Goal: Information Seeking & Learning: Learn about a topic

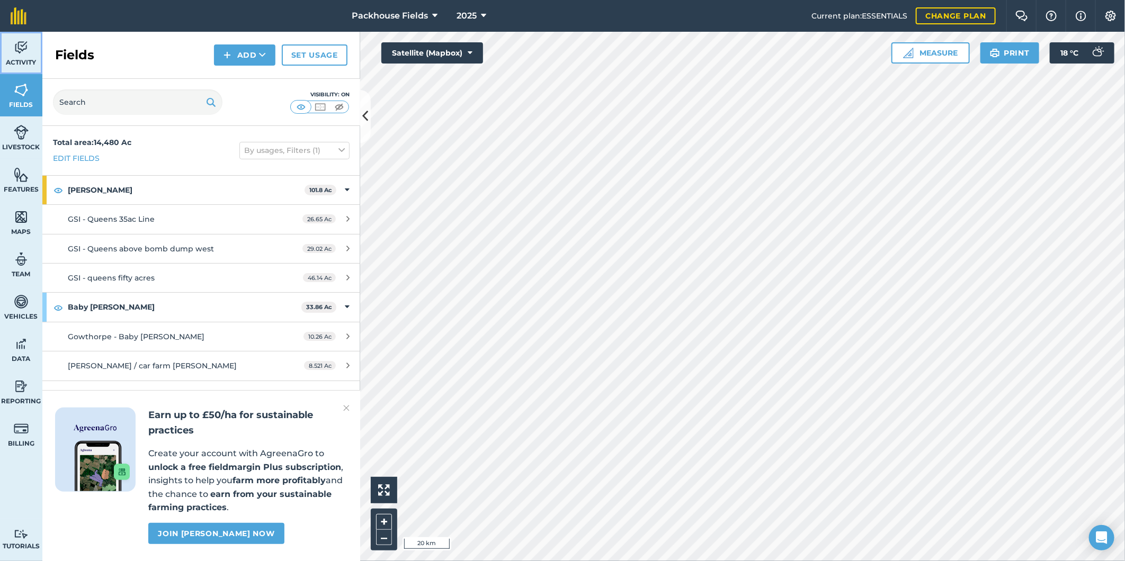
click at [24, 52] on img at bounding box center [21, 48] width 15 height 16
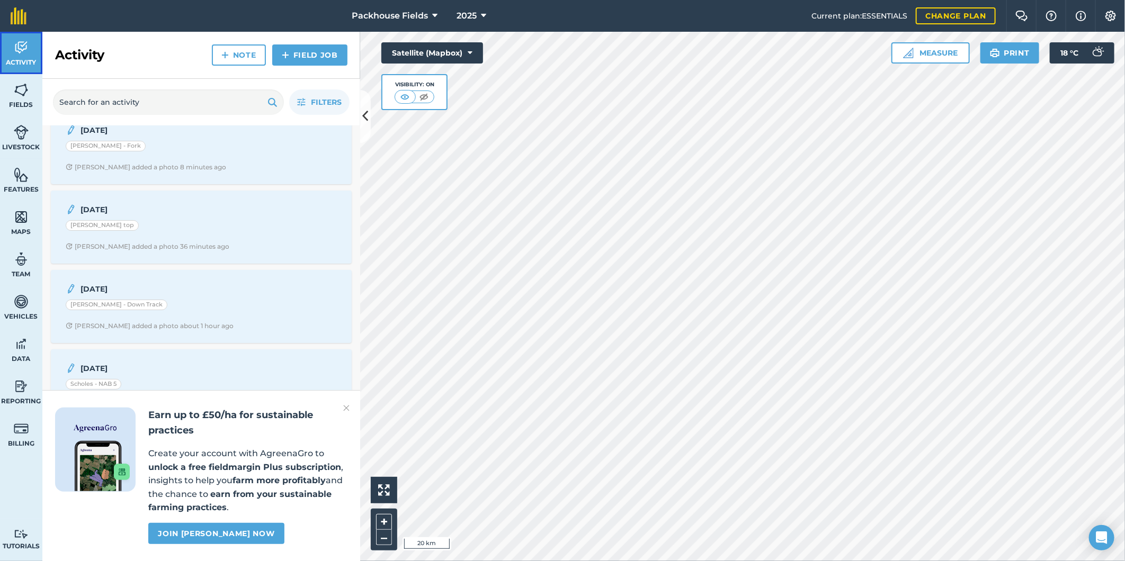
scroll to position [78, 0]
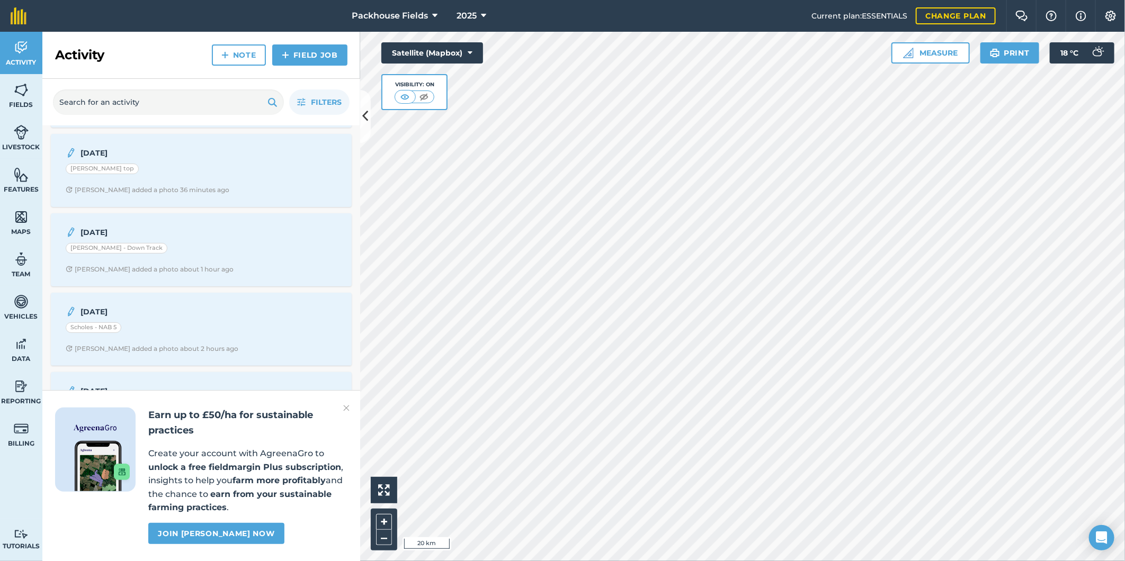
click at [343, 407] on img at bounding box center [346, 408] width 6 height 13
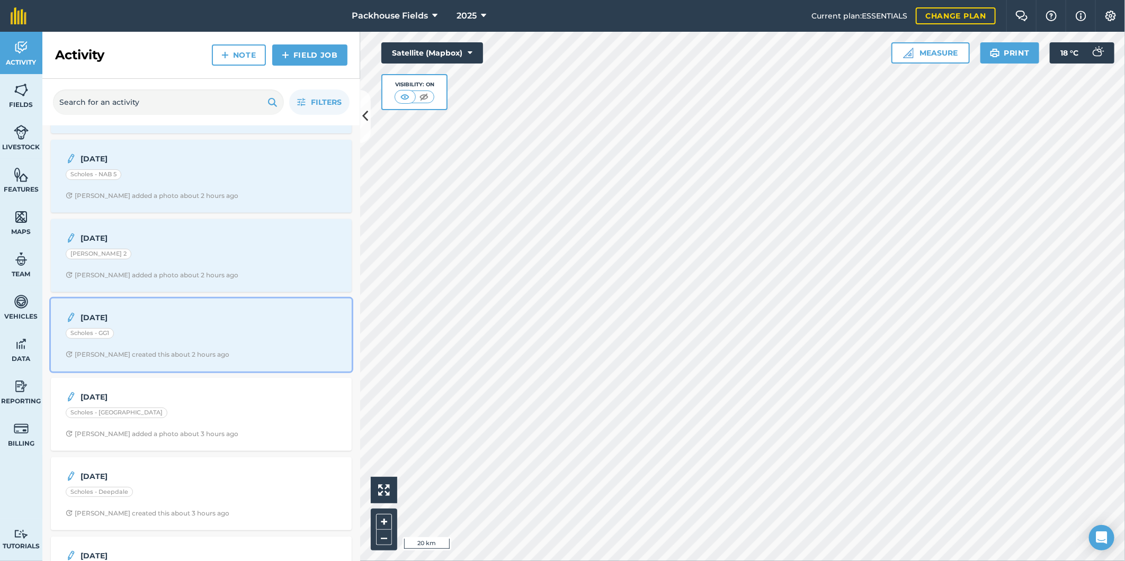
scroll to position [235, 0]
click at [220, 345] on div "[DATE] Scholes - GG1 [PERSON_NAME] created this about 2 hours ago" at bounding box center [201, 331] width 288 height 60
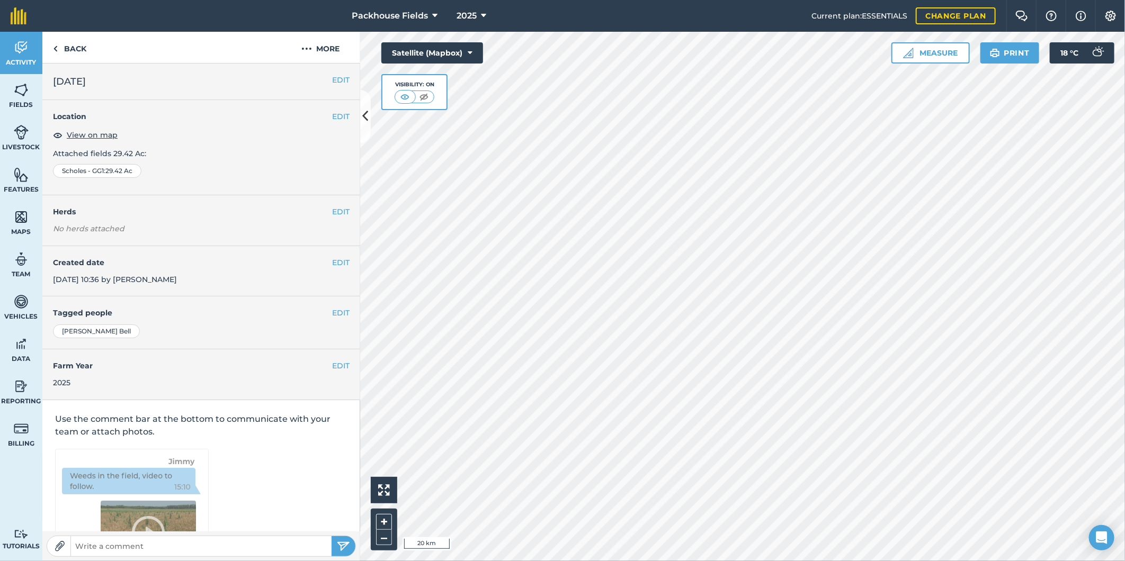
scroll to position [57, 0]
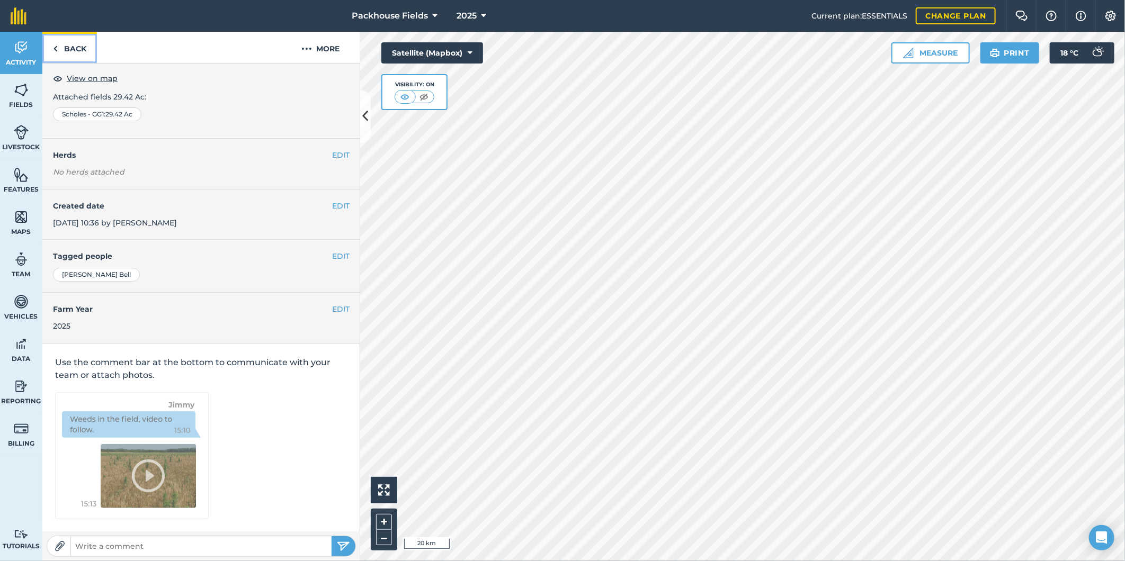
click at [75, 45] on link "Back" at bounding box center [69, 47] width 55 height 31
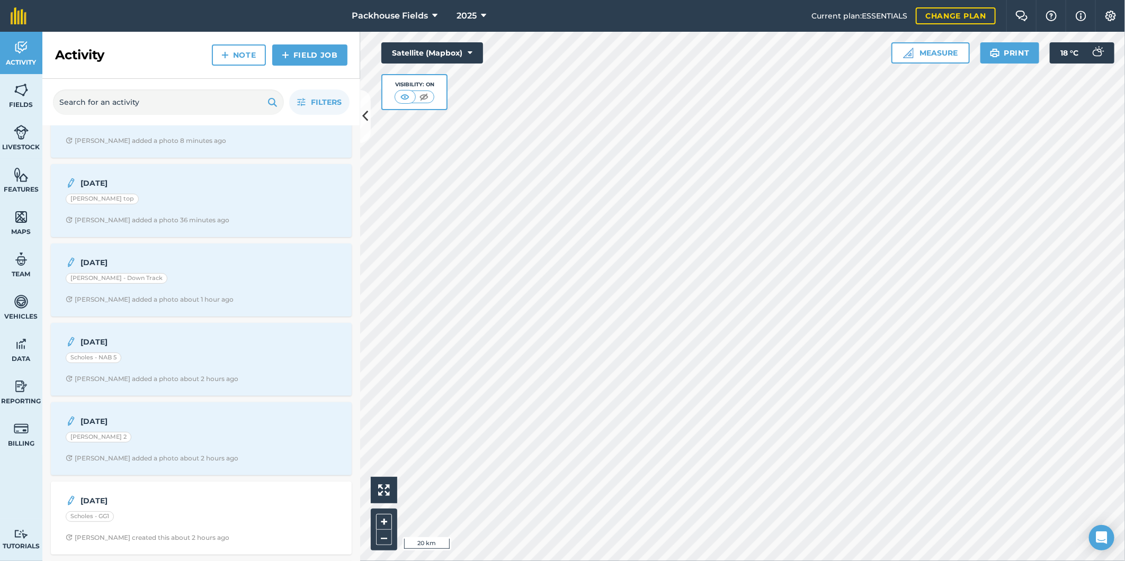
scroll to position [157, 0]
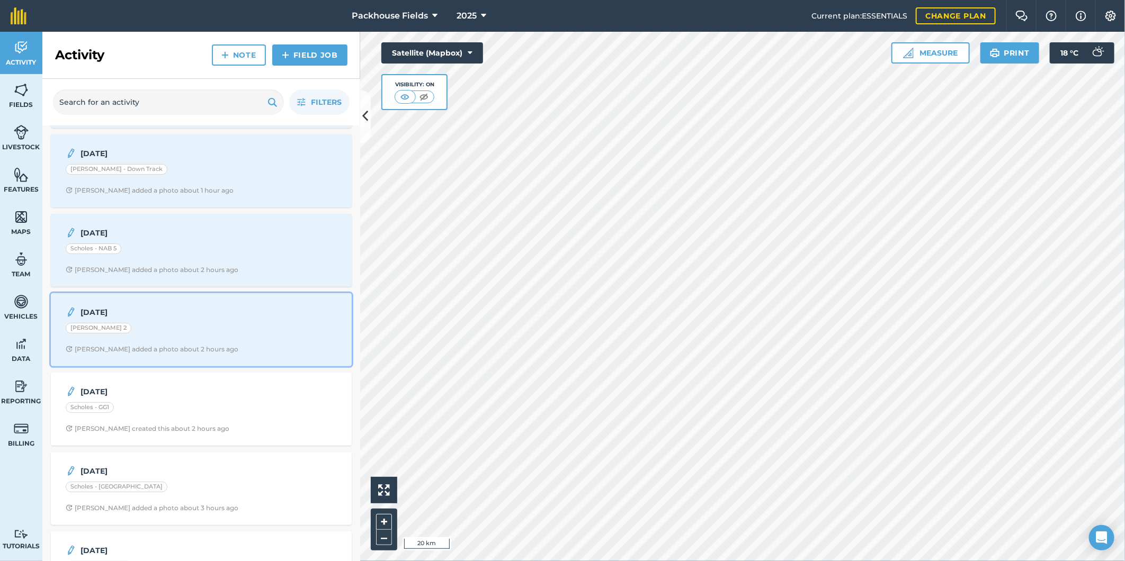
click at [213, 342] on div "[DATE] [PERSON_NAME] 2 [PERSON_NAME] added a photo about 2 hours ago" at bounding box center [201, 330] width 288 height 60
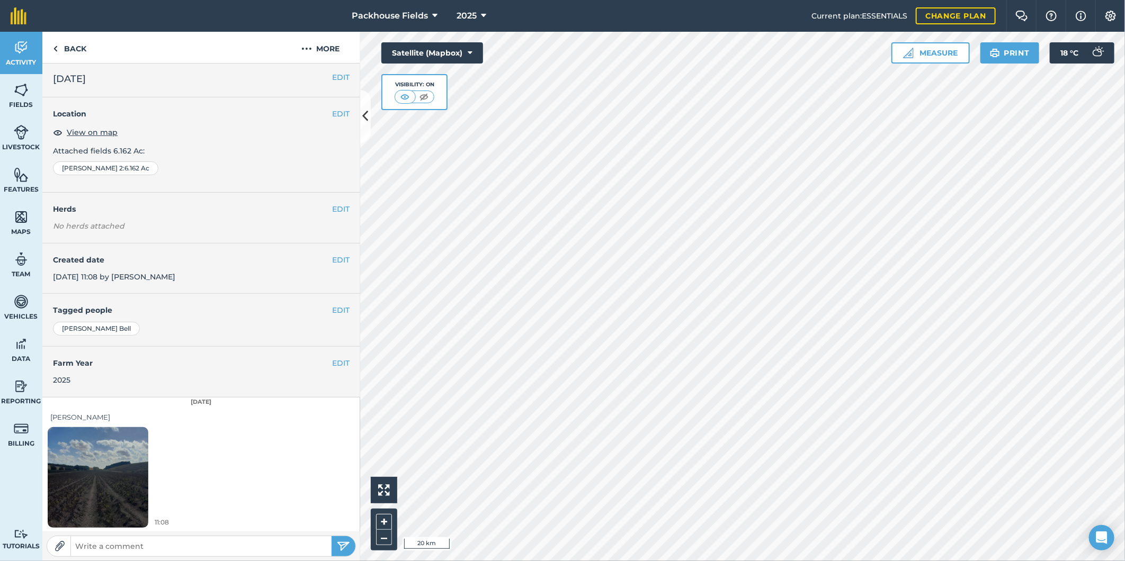
scroll to position [3, 0]
click at [106, 477] on img at bounding box center [98, 477] width 101 height 134
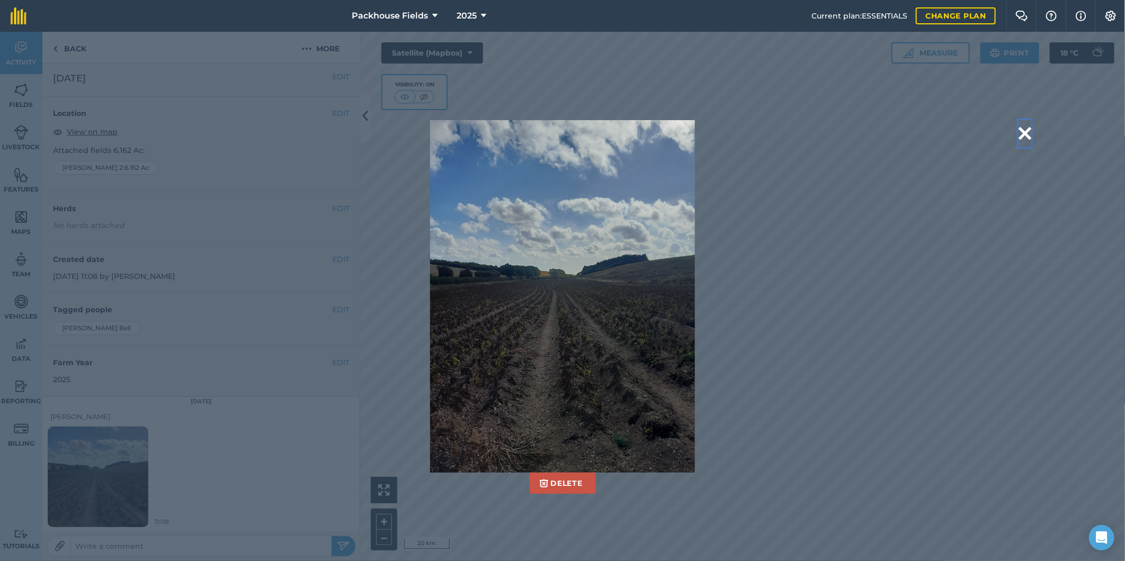
click at [1024, 132] on button at bounding box center [1024, 133] width 13 height 27
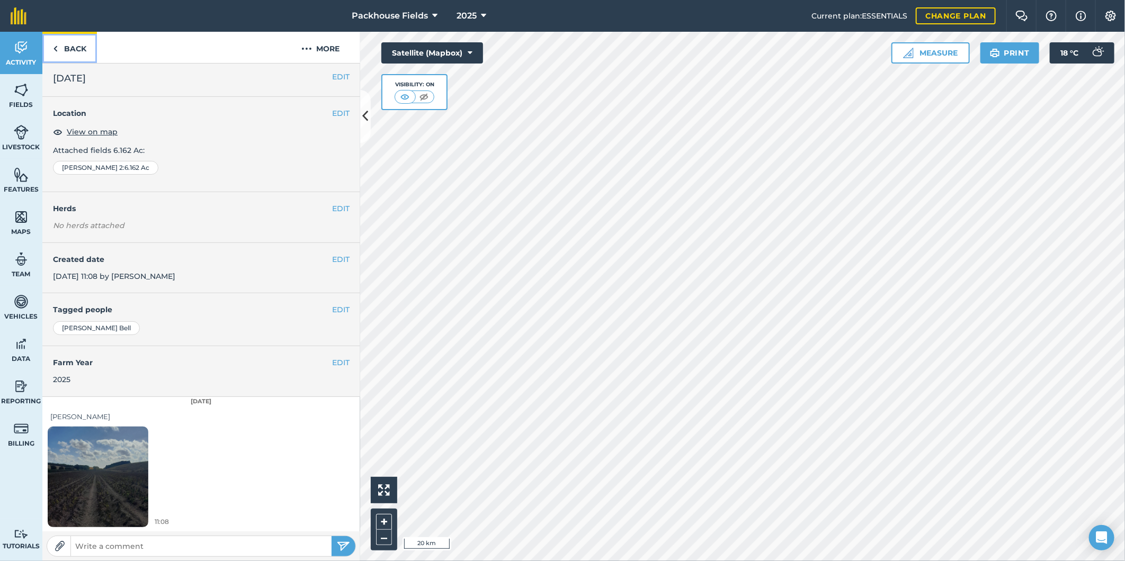
click at [83, 50] on link "Back" at bounding box center [69, 47] width 55 height 31
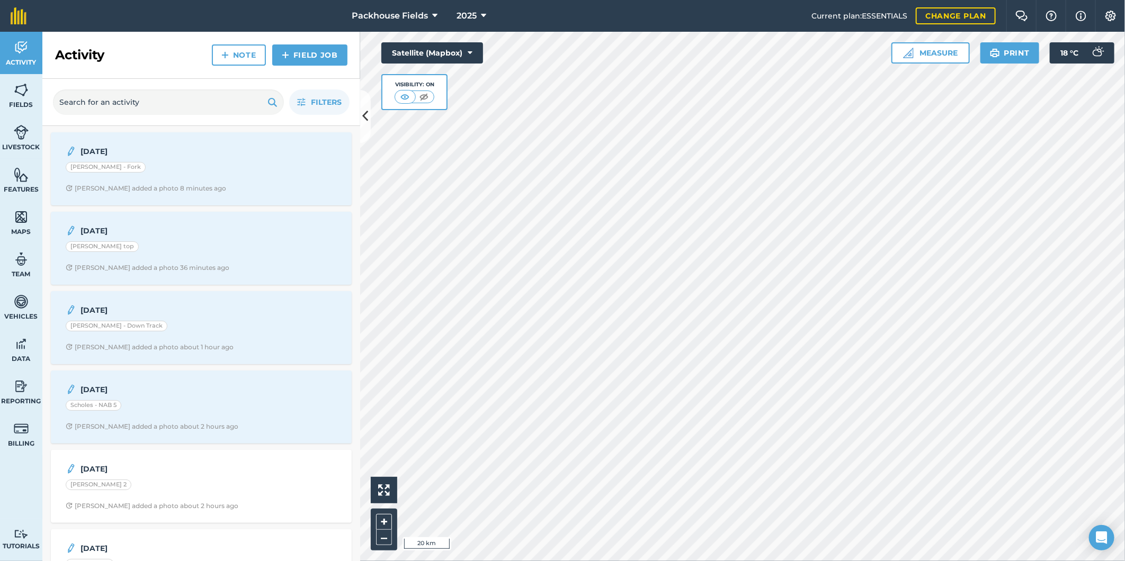
scroll to position [137, 0]
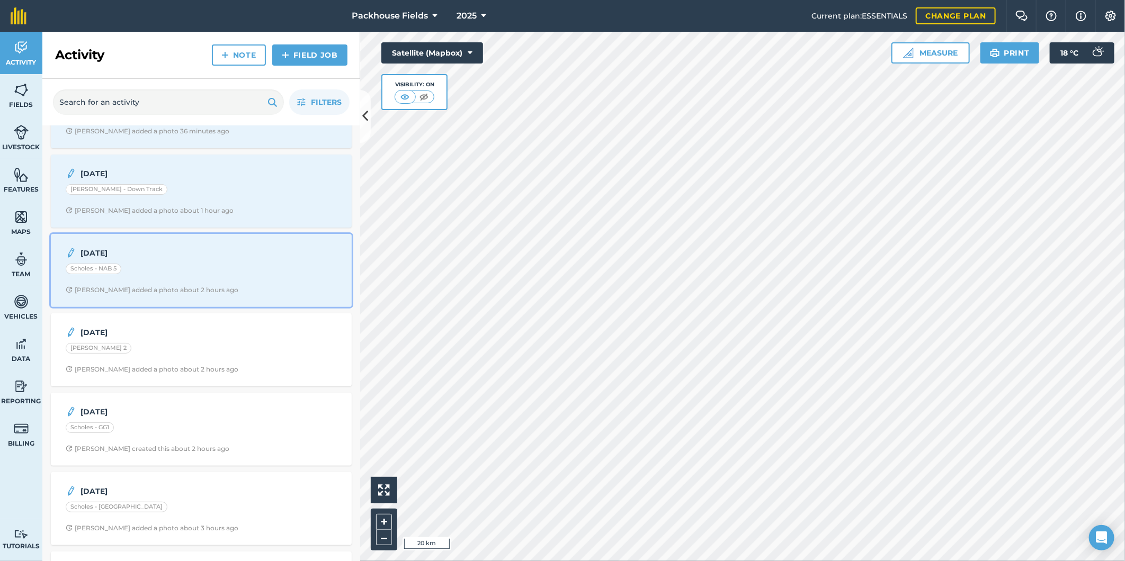
click at [219, 255] on strong "[DATE]" at bounding box center [164, 253] width 168 height 12
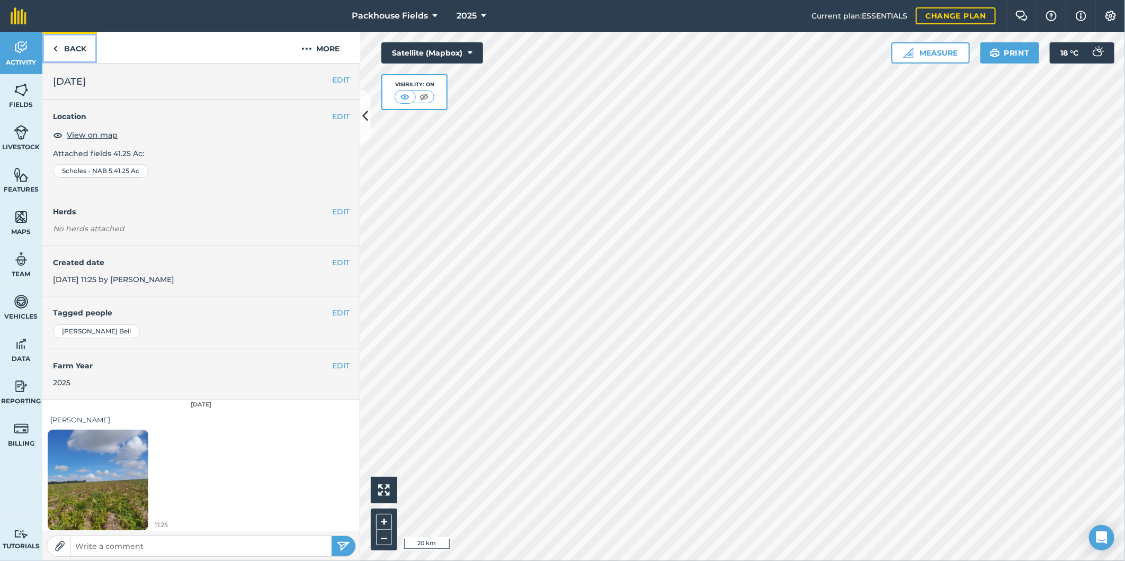
click at [78, 51] on link "Back" at bounding box center [69, 47] width 55 height 31
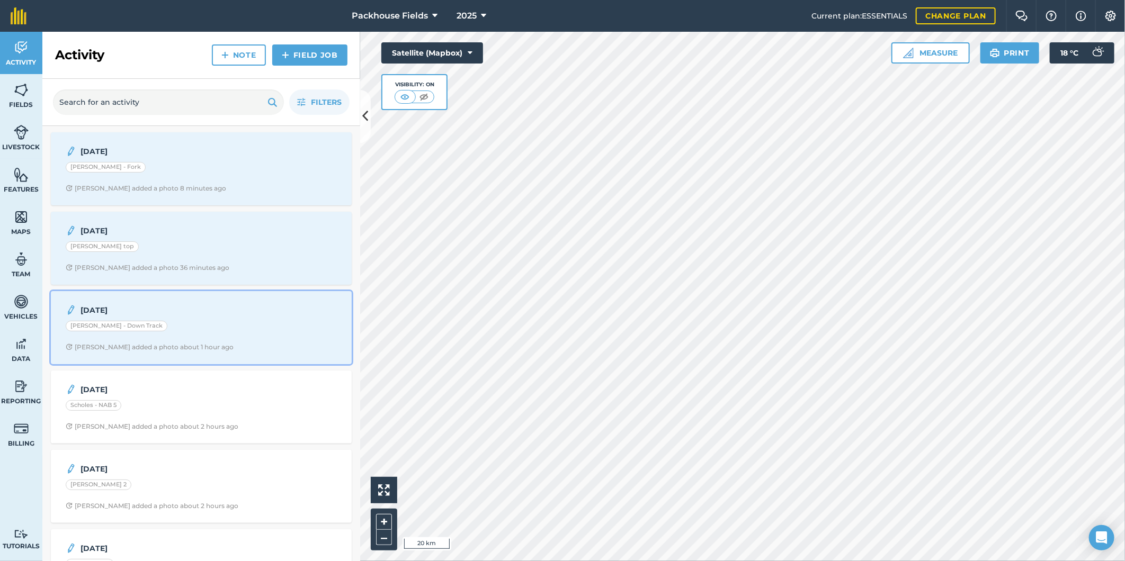
click at [223, 337] on div "[DATE] [PERSON_NAME] - Down Track [PERSON_NAME] added a photo about 1 hour ago" at bounding box center [201, 328] width 288 height 60
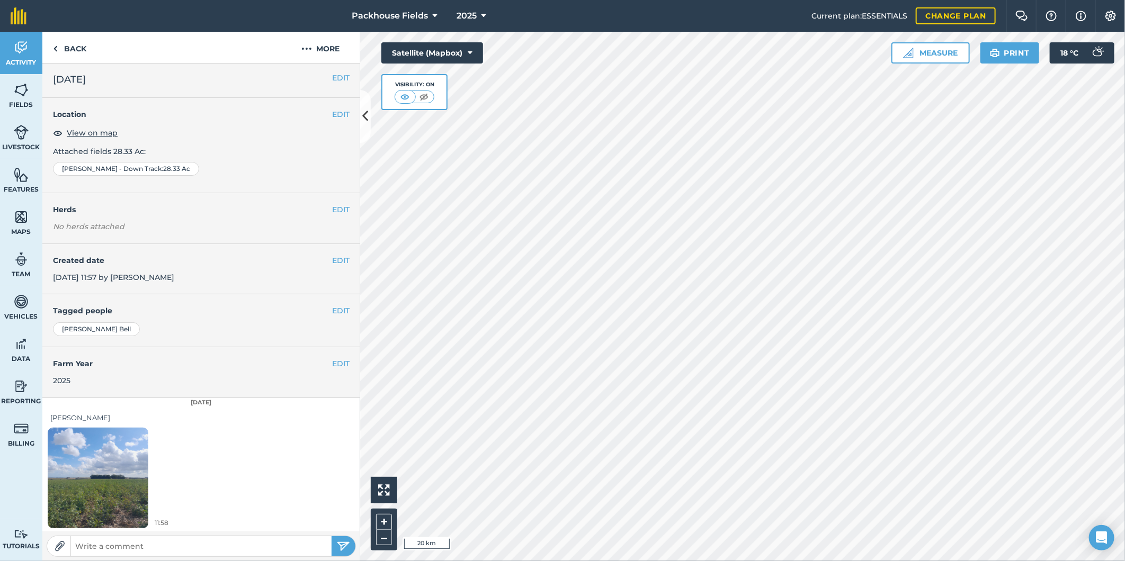
scroll to position [3, 0]
click at [107, 471] on img at bounding box center [98, 477] width 101 height 134
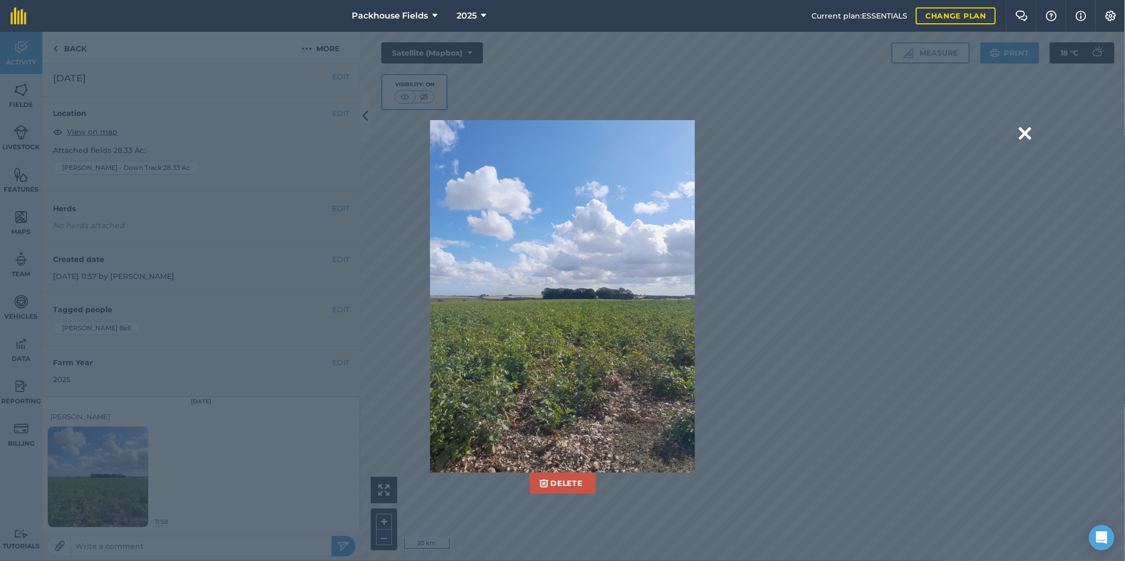
click at [1031, 129] on div "Delete Are you sure you would like to delete this image? [GEOGRAPHIC_DATA]" at bounding box center [562, 297] width 1125 height 530
click at [1022, 129] on button at bounding box center [1024, 133] width 13 height 27
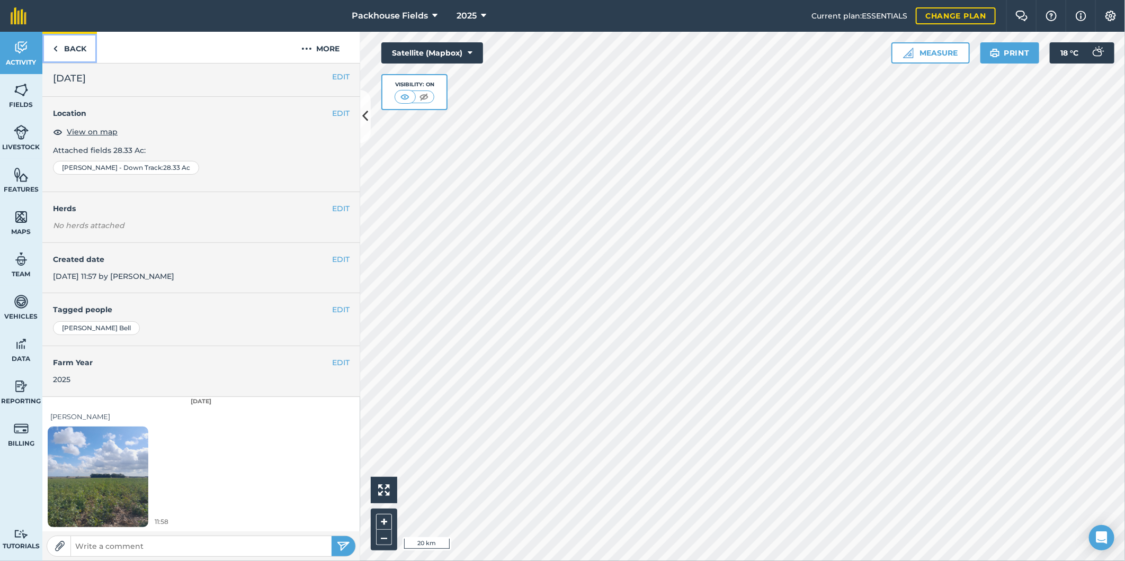
click at [71, 37] on link "Back" at bounding box center [69, 47] width 55 height 31
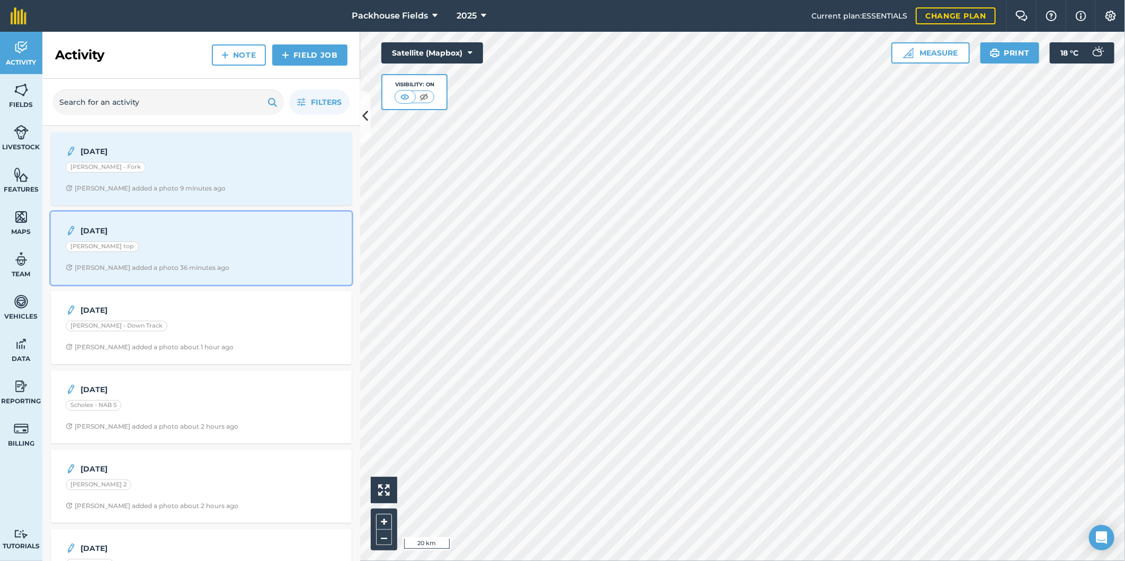
click at [173, 251] on div "[PERSON_NAME] top" at bounding box center [201, 248] width 271 height 14
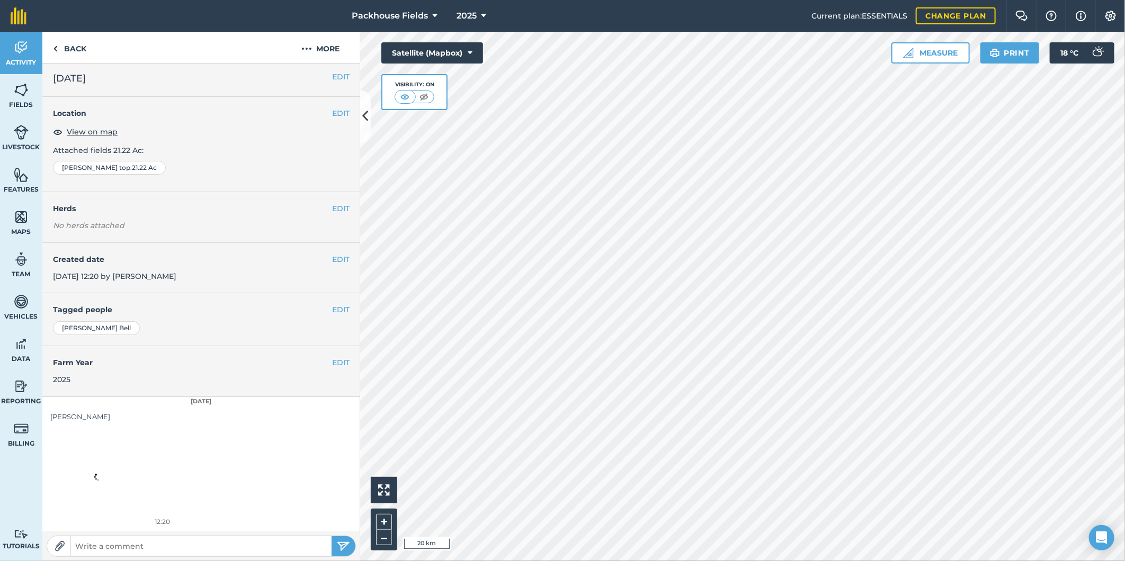
scroll to position [3, 0]
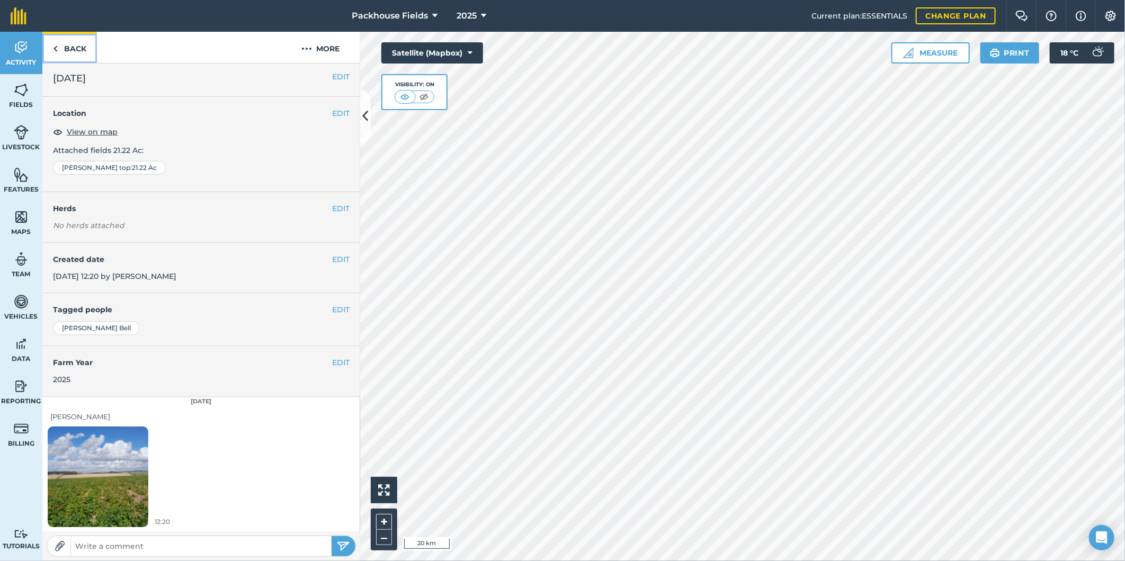
click at [83, 50] on link "Back" at bounding box center [69, 47] width 55 height 31
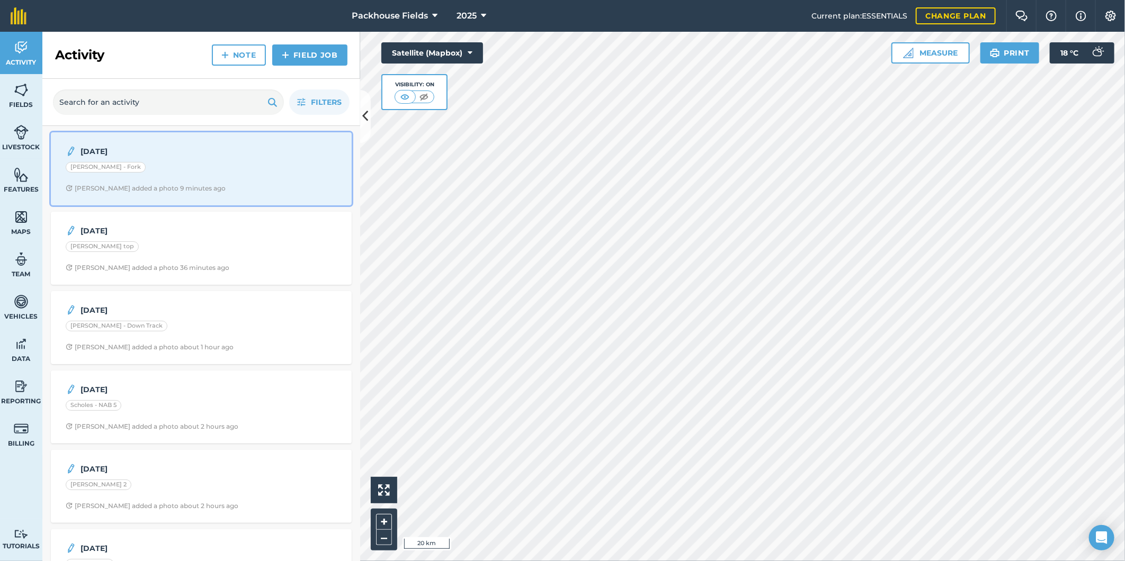
click at [181, 189] on div "[PERSON_NAME] added a photo 9 minutes ago" at bounding box center [146, 188] width 160 height 8
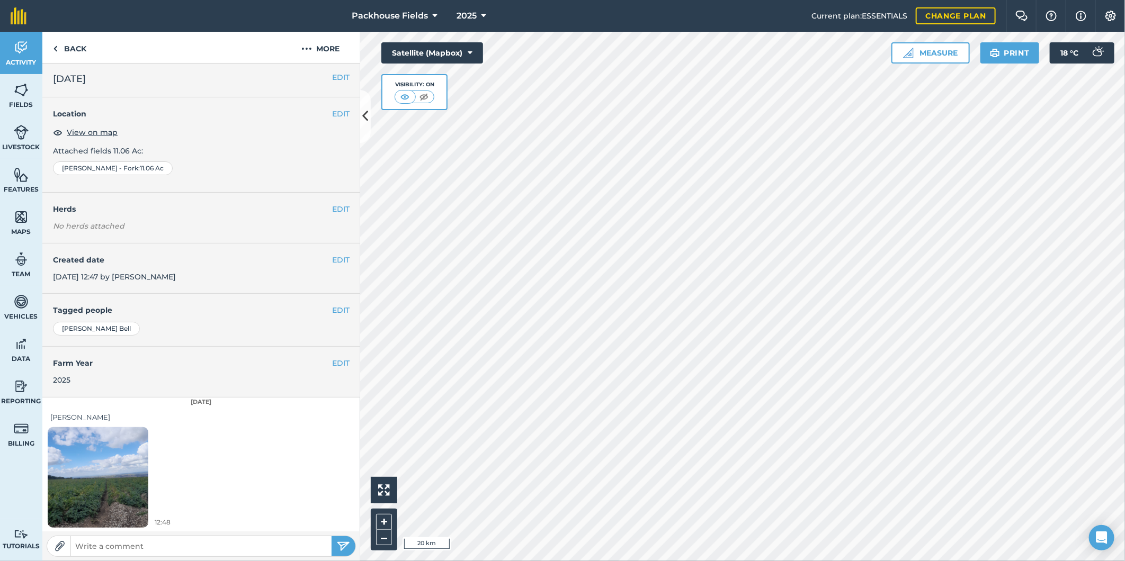
scroll to position [3, 0]
click at [97, 494] on img at bounding box center [98, 477] width 101 height 134
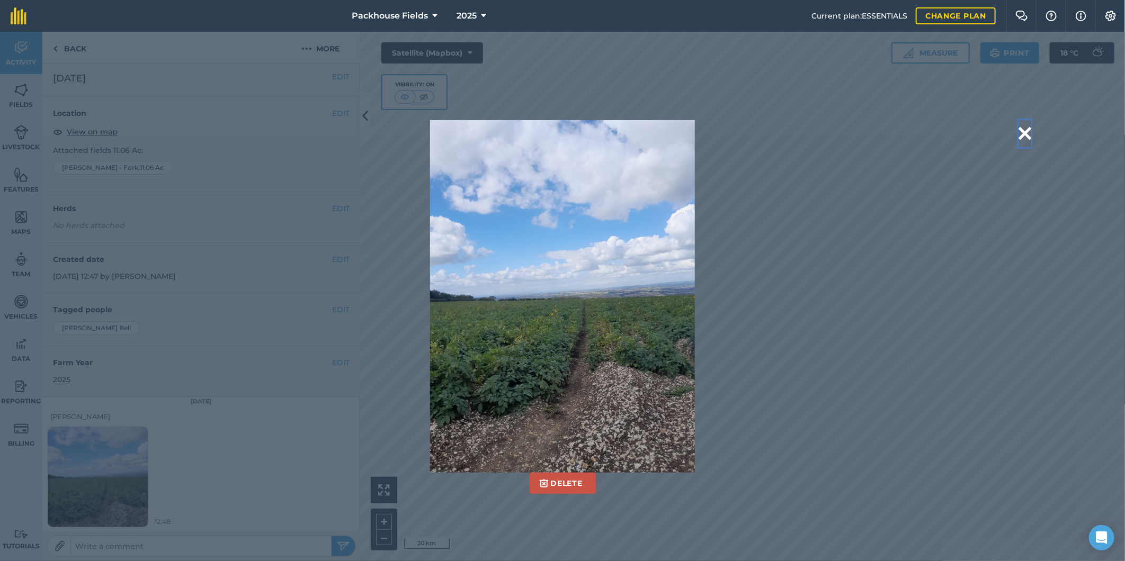
click at [1022, 128] on button at bounding box center [1024, 133] width 13 height 27
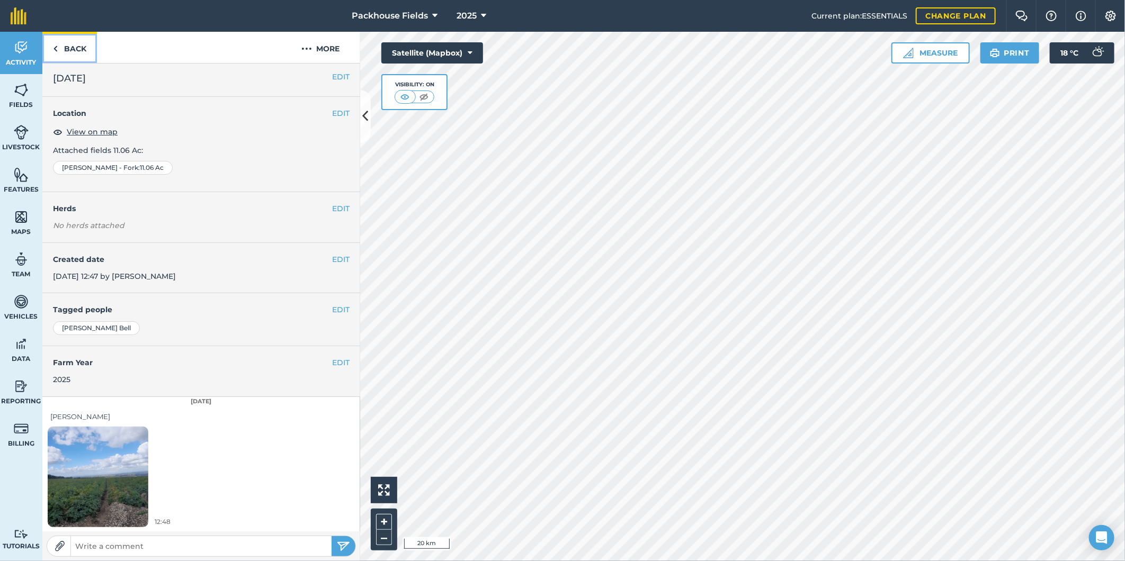
click at [82, 50] on link "Back" at bounding box center [69, 47] width 55 height 31
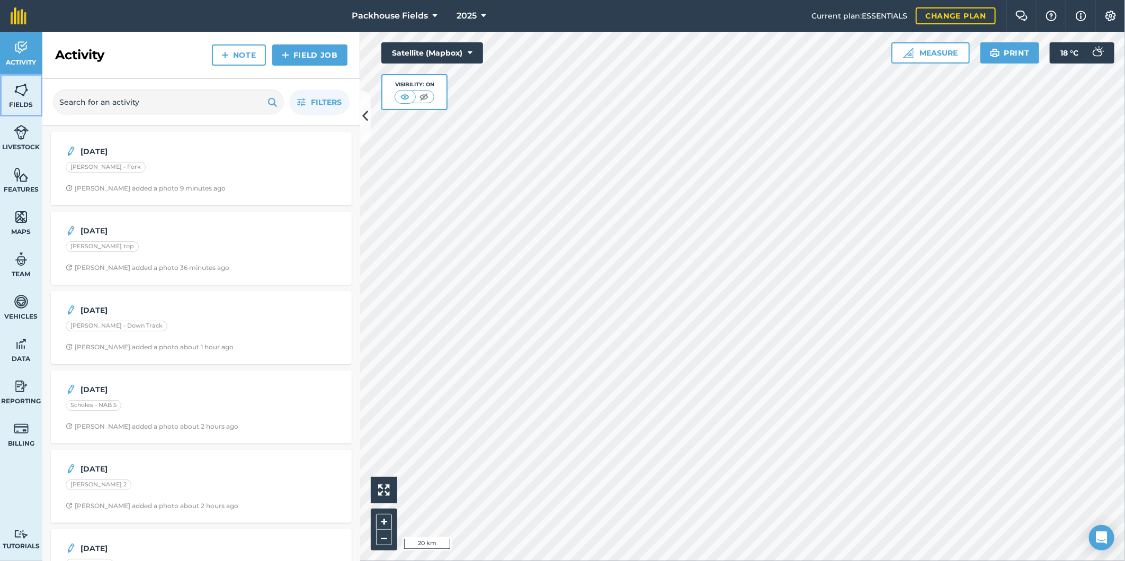
click at [16, 91] on img at bounding box center [21, 90] width 15 height 16
